Goal: Task Accomplishment & Management: Manage account settings

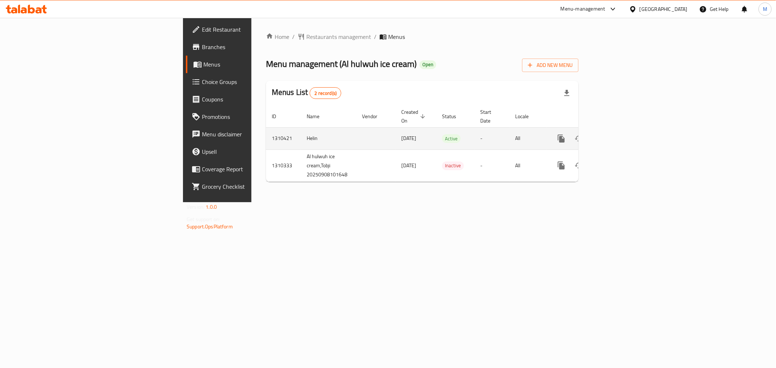
click at [618, 134] on icon "enhanced table" at bounding box center [614, 138] width 9 height 9
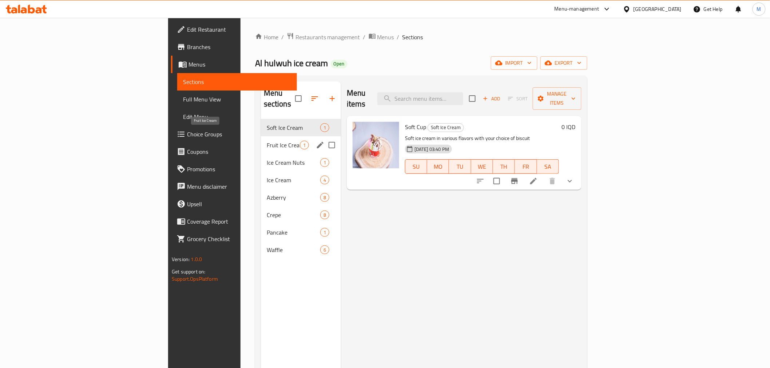
click at [267, 141] on span "Fruit Ice Cream" at bounding box center [283, 145] width 33 height 9
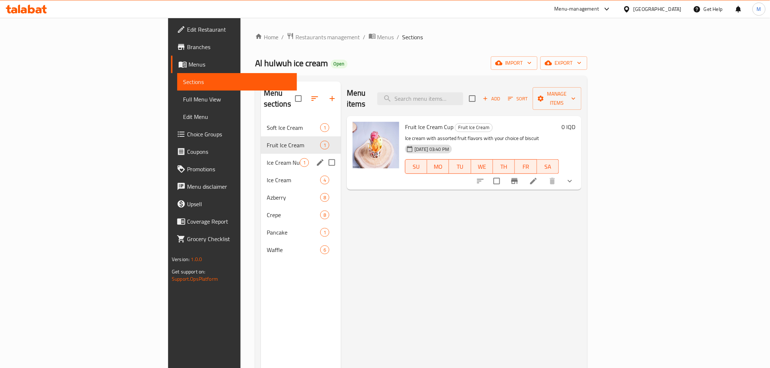
click at [261, 154] on div "Ice Cream Nuts 1" at bounding box center [301, 162] width 80 height 17
click at [261, 171] on div "Ice Cream 4" at bounding box center [301, 179] width 80 height 17
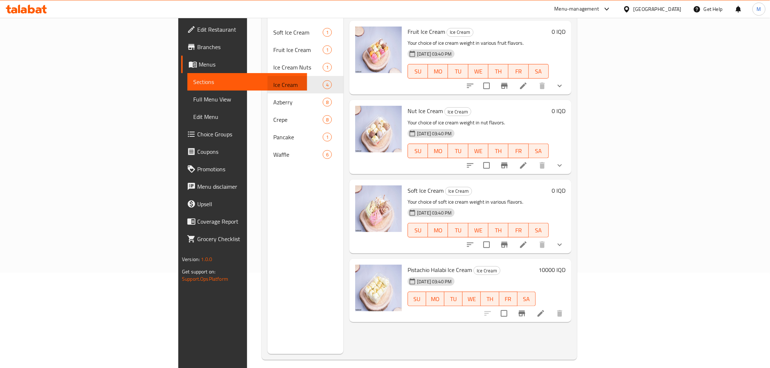
scroll to position [102, 0]
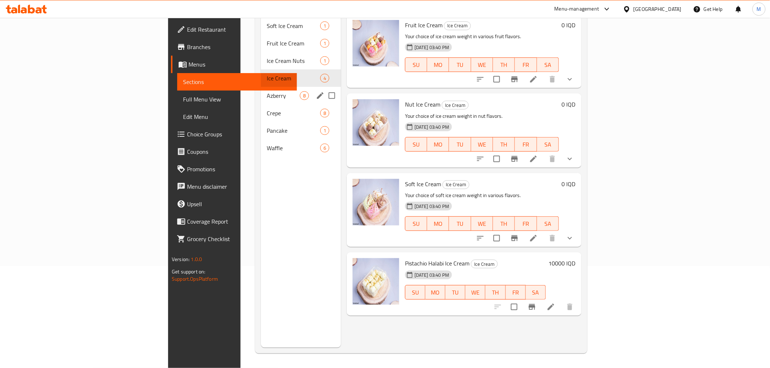
click at [261, 90] on div "Azberry 8" at bounding box center [301, 95] width 80 height 17
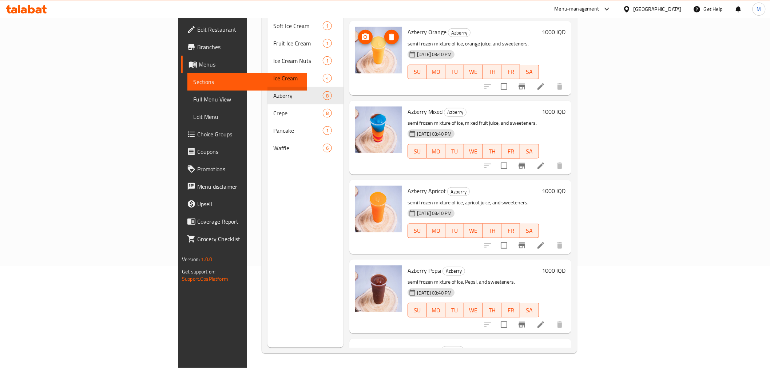
scroll to position [285, 0]
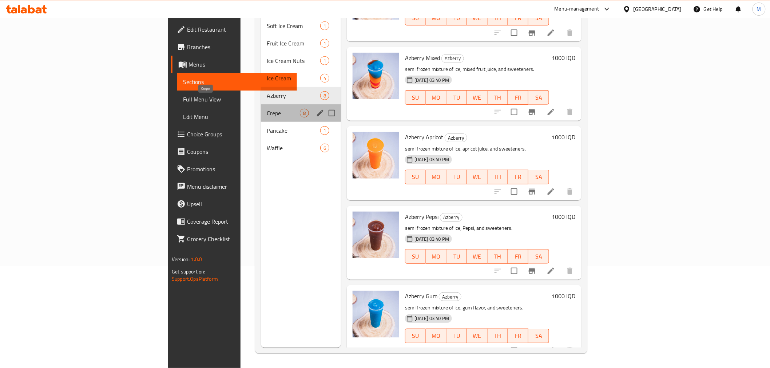
click at [267, 109] on span "Crepe" at bounding box center [283, 113] width 33 height 9
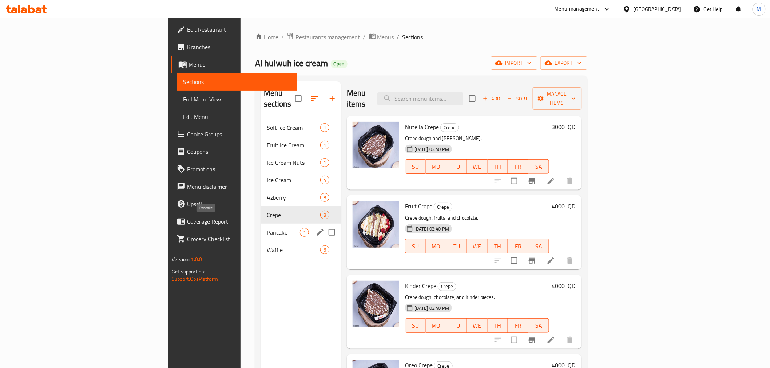
click at [267, 228] on span "Pancake" at bounding box center [283, 232] width 33 height 9
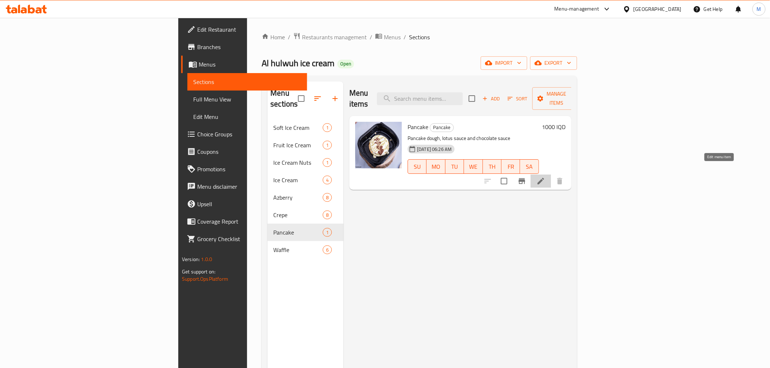
click at [544, 178] on icon at bounding box center [541, 181] width 7 height 7
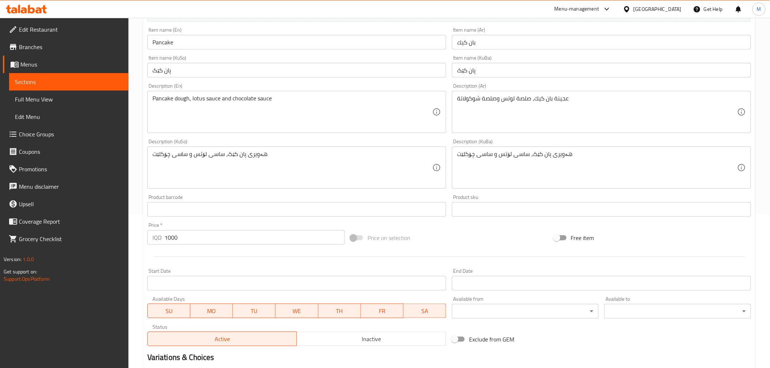
scroll to position [162, 0]
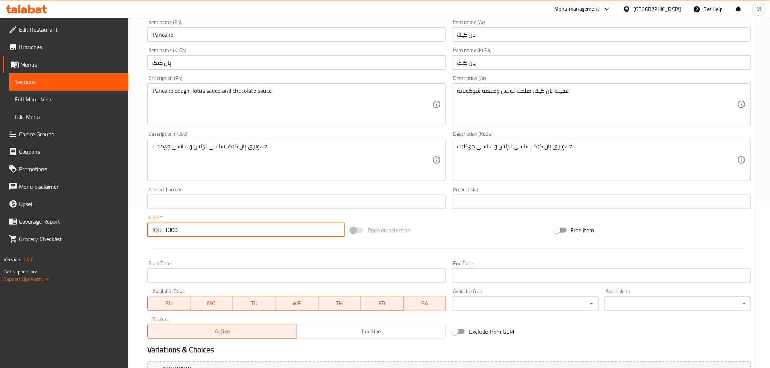
click at [165, 229] on input "1000" at bounding box center [255, 230] width 180 height 15
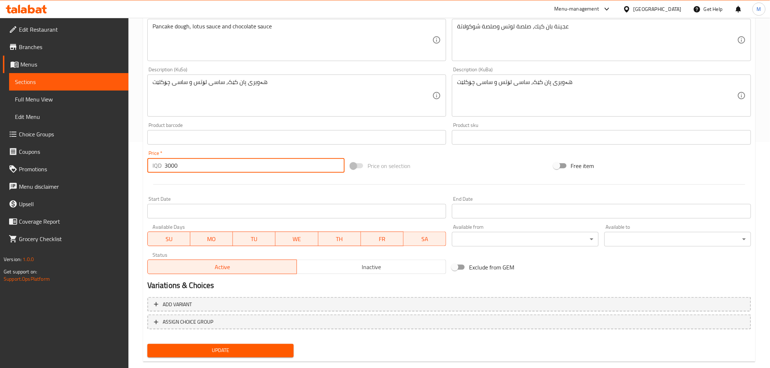
scroll to position [239, 0]
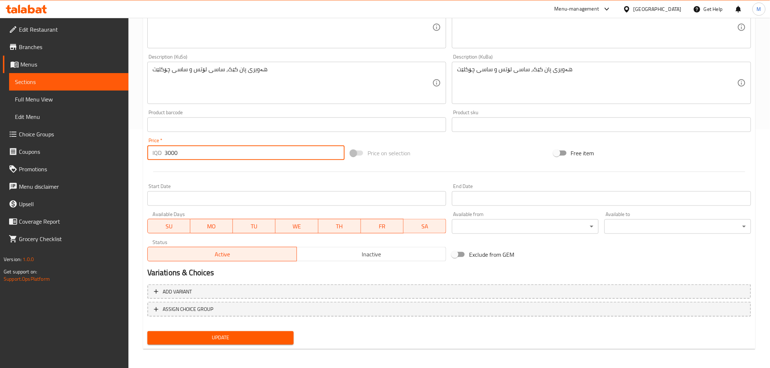
type input "3000"
click at [223, 335] on span "Update" at bounding box center [220, 338] width 135 height 9
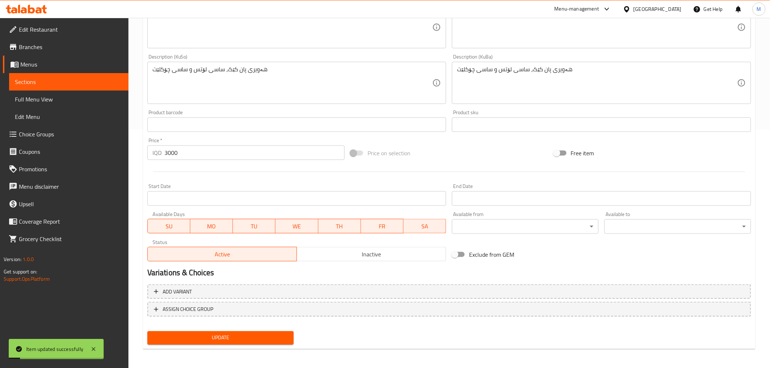
click at [71, 97] on span "Full Menu View" at bounding box center [69, 99] width 108 height 9
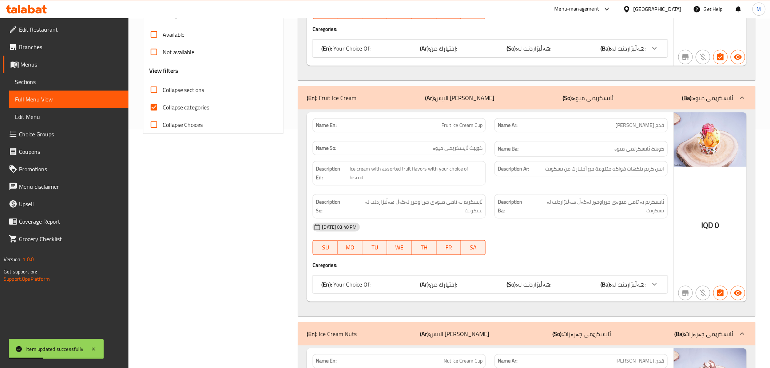
click at [70, 86] on span "Sections" at bounding box center [69, 82] width 108 height 9
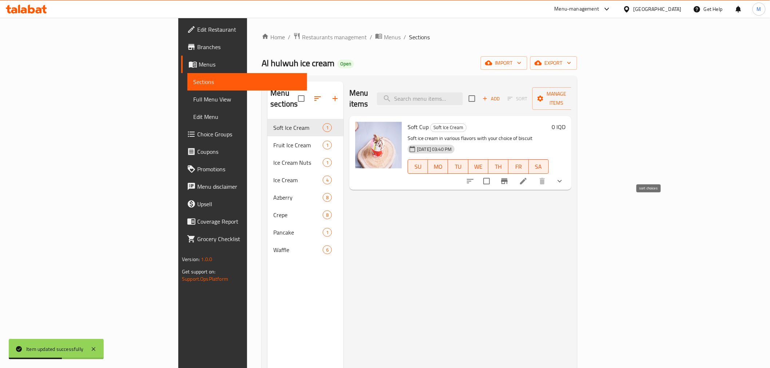
click at [475, 177] on icon "sort-choices" at bounding box center [470, 181] width 9 height 9
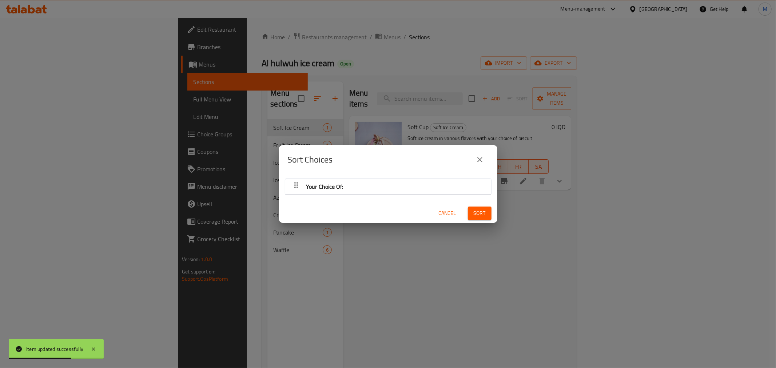
click at [413, 189] on div "Your Choice Of:" at bounding box center [388, 186] width 199 height 17
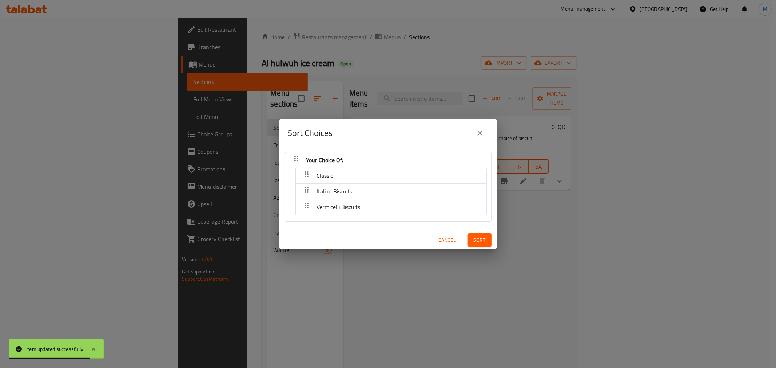
click at [479, 130] on icon "close" at bounding box center [480, 133] width 9 height 9
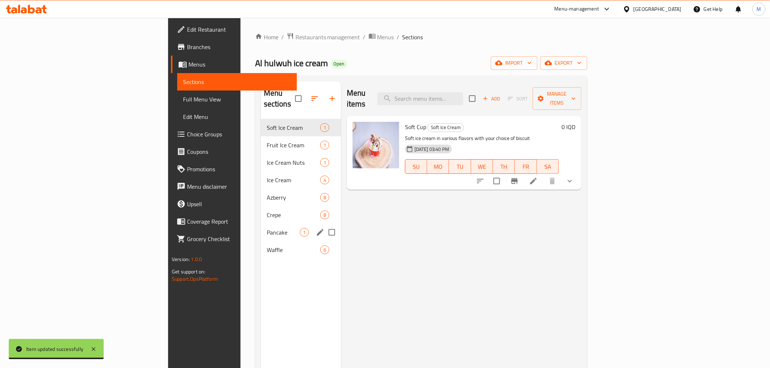
click at [261, 224] on div "Pancake 1" at bounding box center [301, 232] width 80 height 17
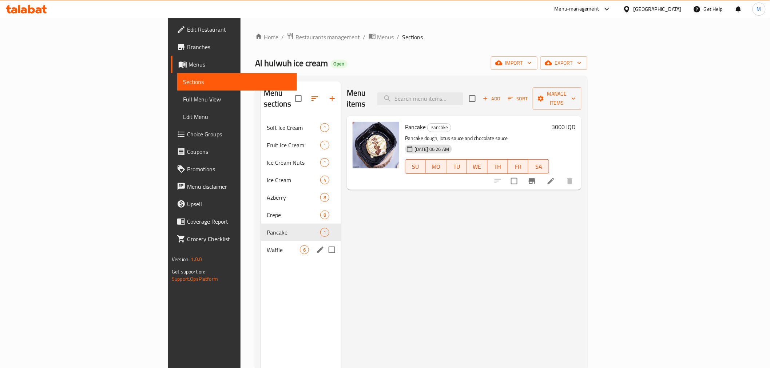
click at [261, 246] on div "Waffle 6" at bounding box center [301, 249] width 80 height 17
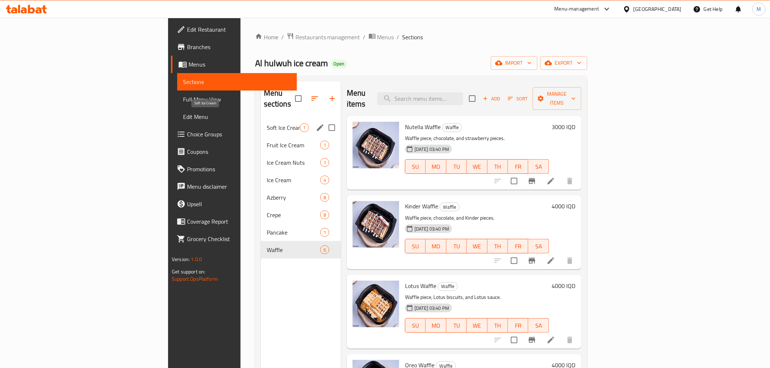
click at [267, 123] on span "Soft Ice Cream" at bounding box center [283, 127] width 33 height 9
